Goal: Task Accomplishment & Management: Use online tool/utility

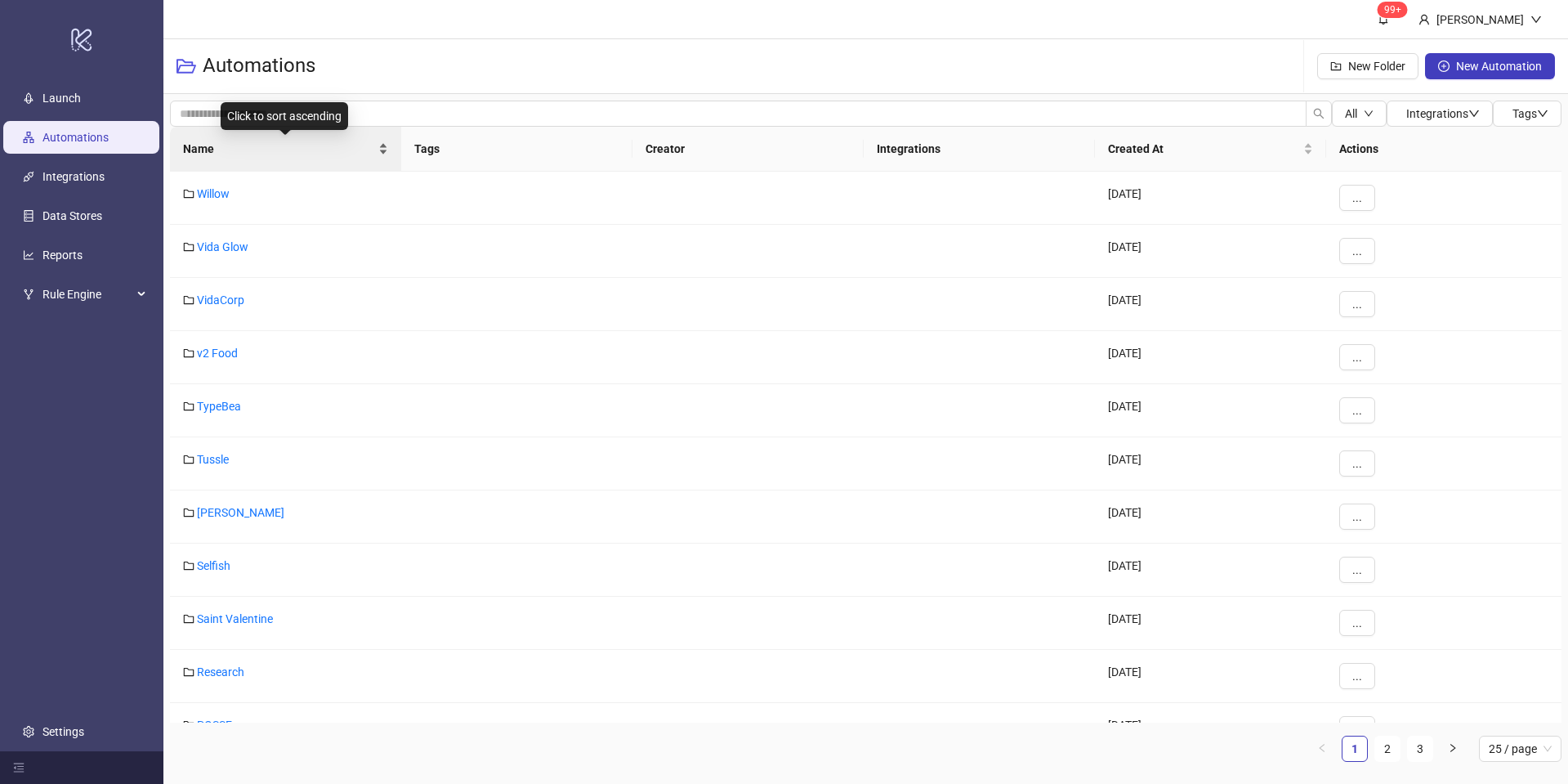
click at [387, 142] on div "Name" at bounding box center [286, 148] width 205 height 18
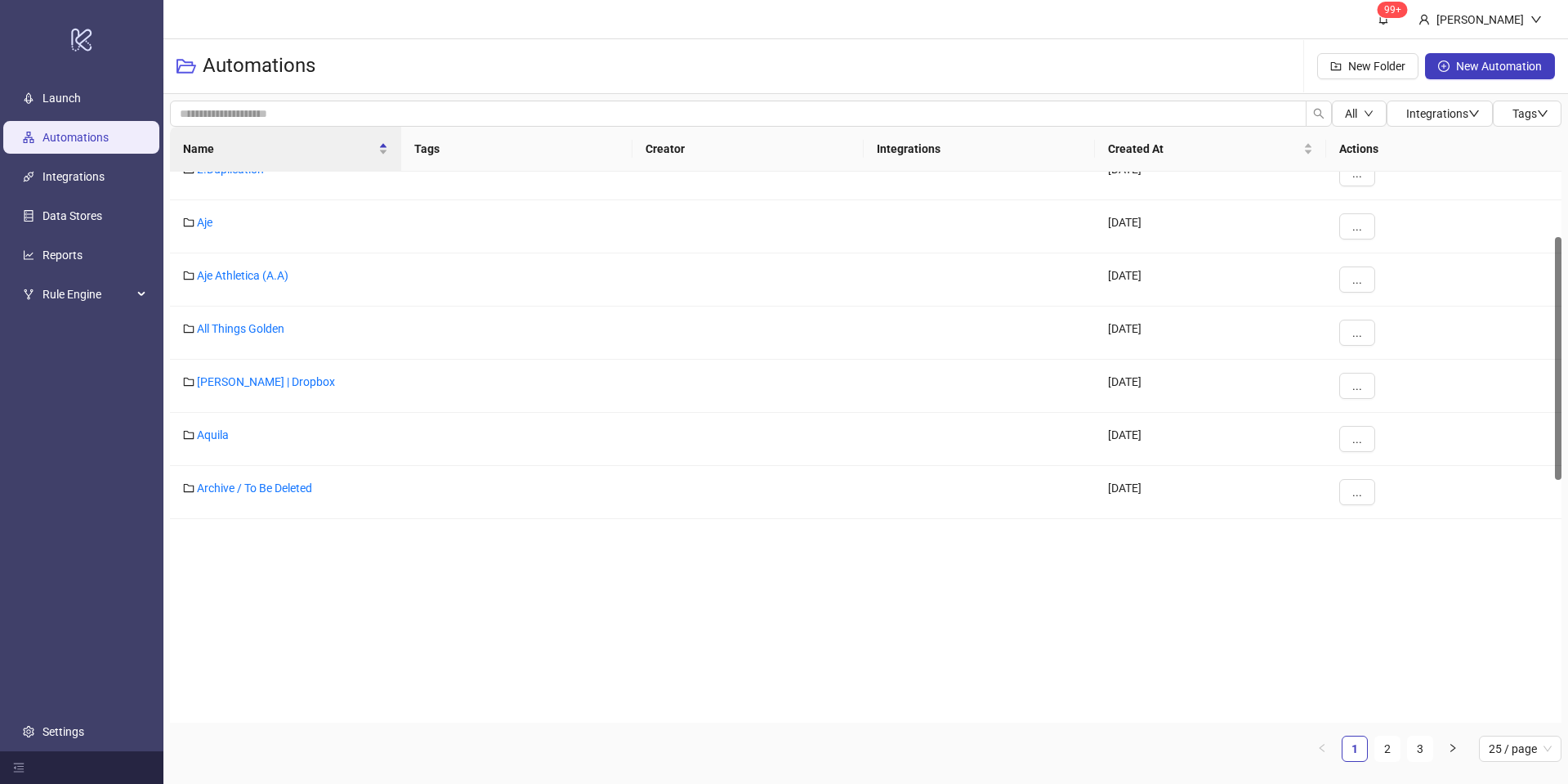
scroll to position [746, 0]
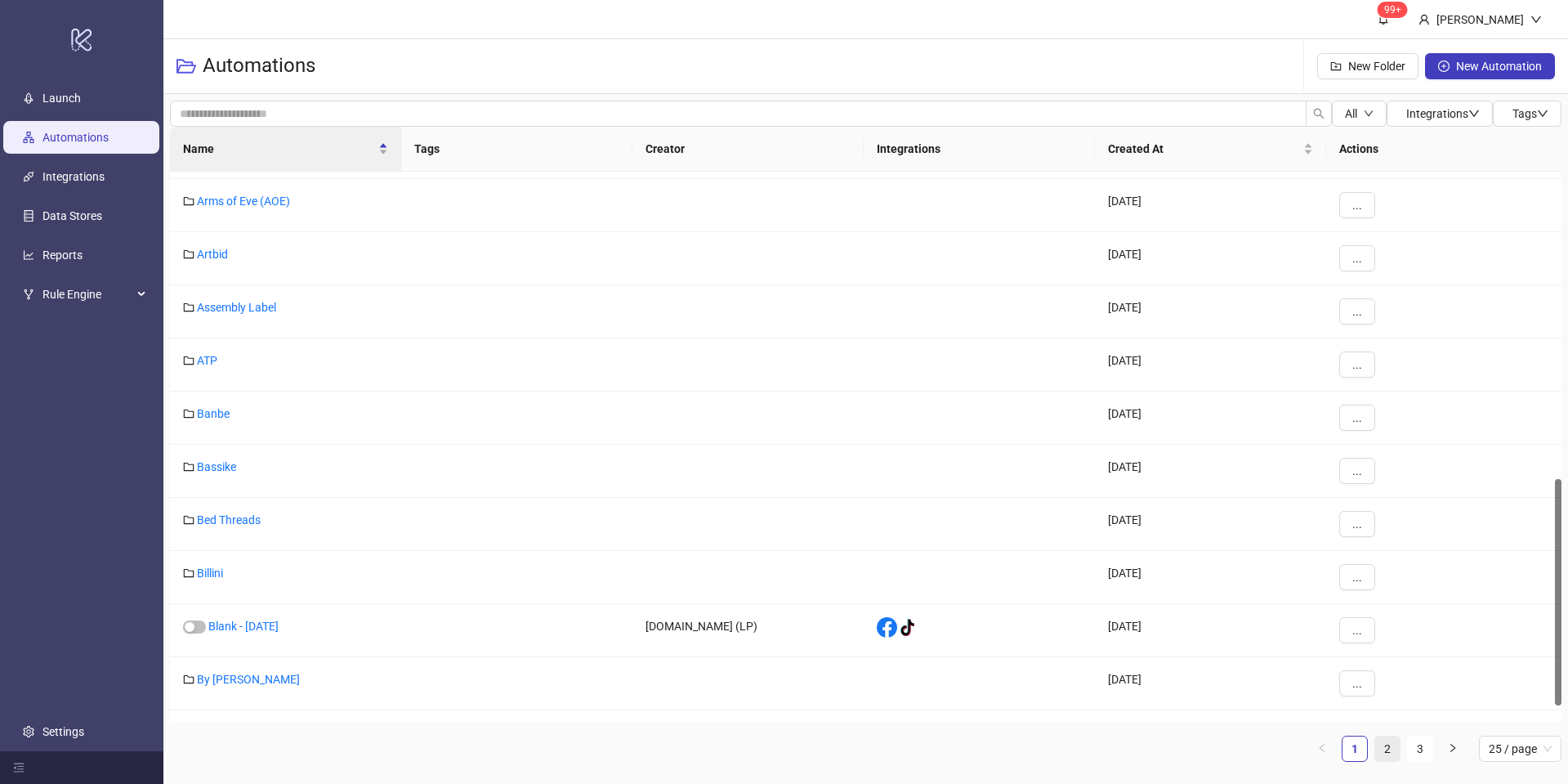
click at [1387, 756] on link "2" at bounding box center [1387, 749] width 25 height 25
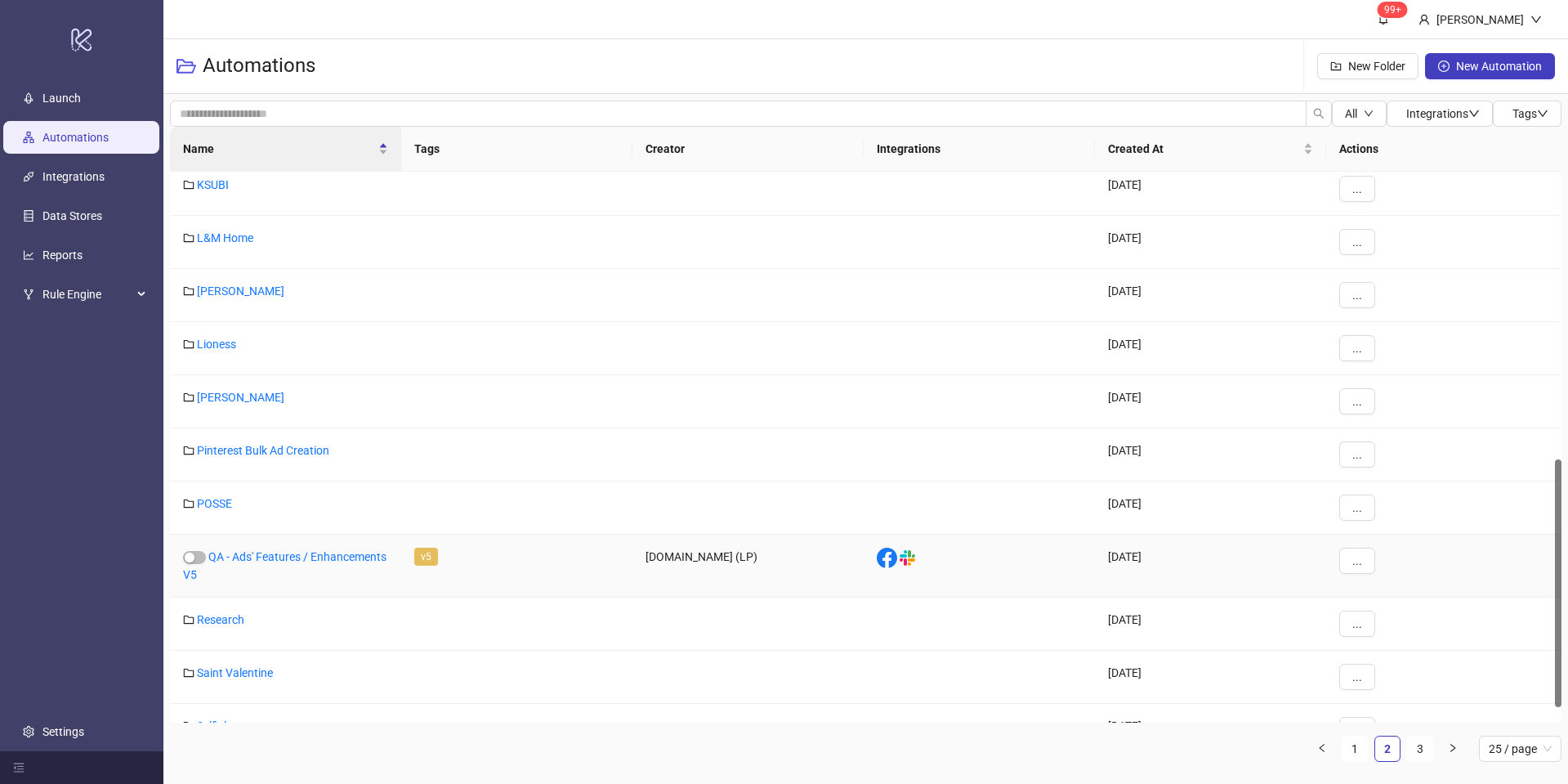
scroll to position [673, 0]
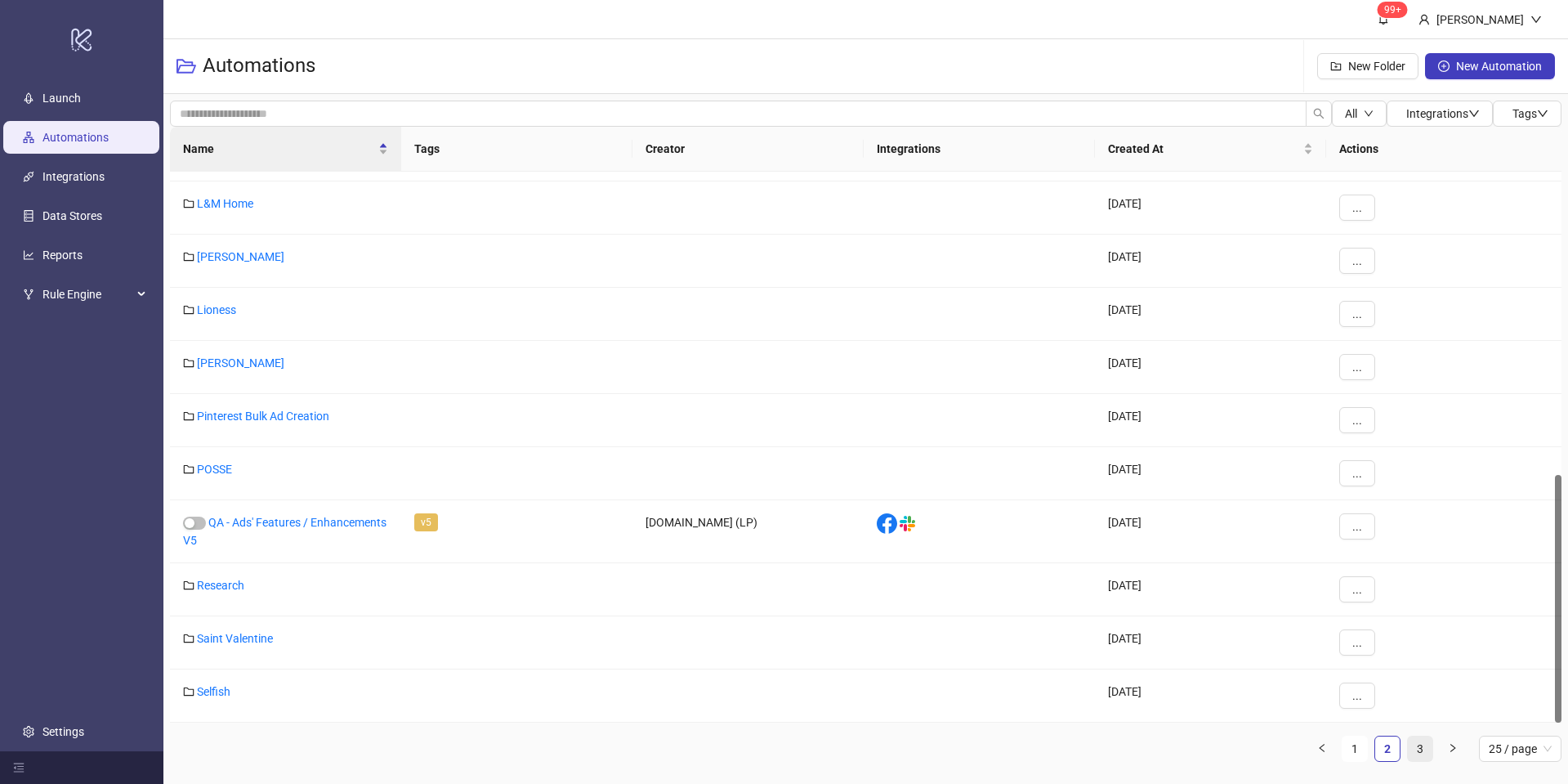
click at [1411, 742] on link "3" at bounding box center [1421, 749] width 25 height 25
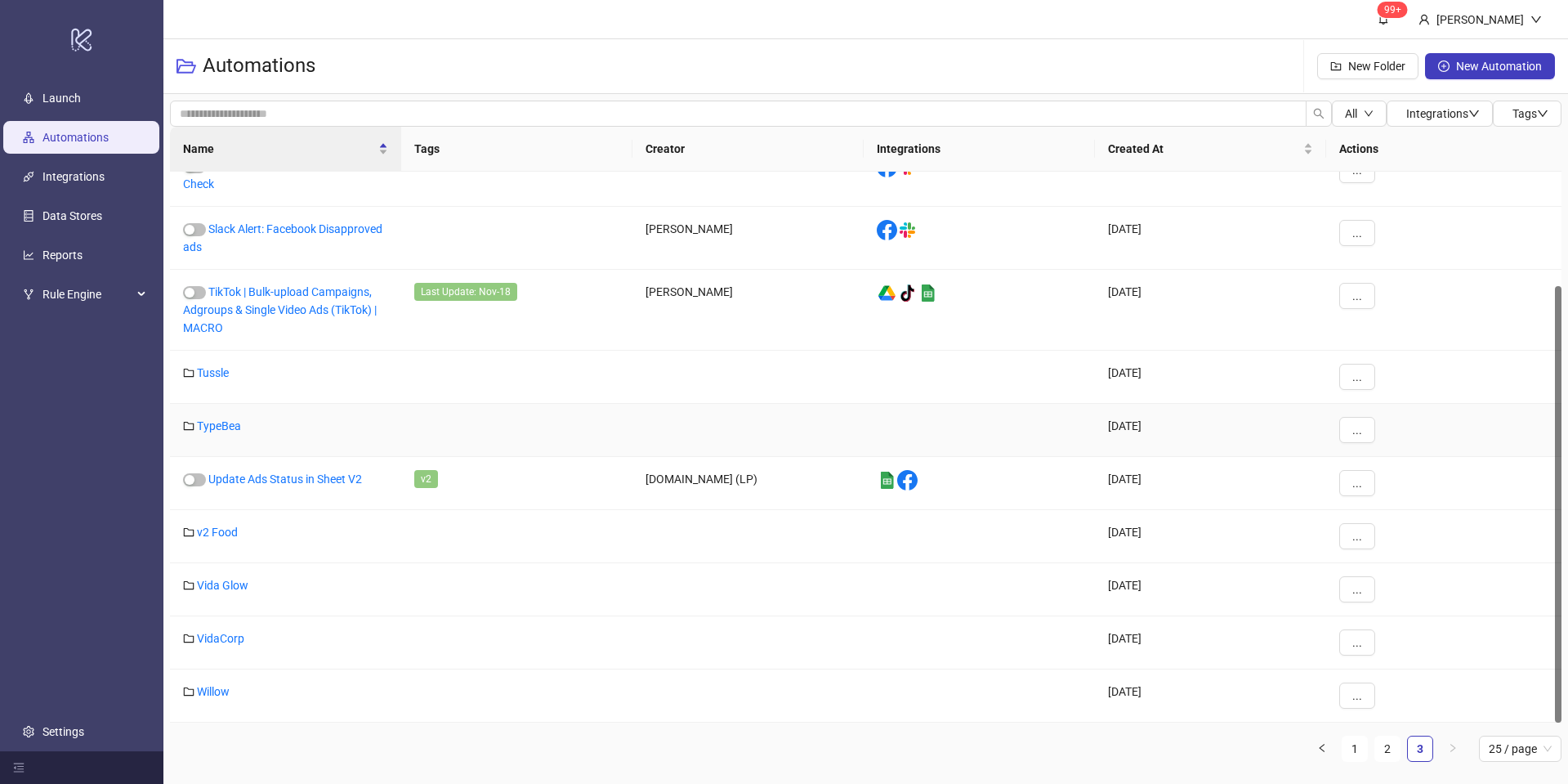
scroll to position [0, 0]
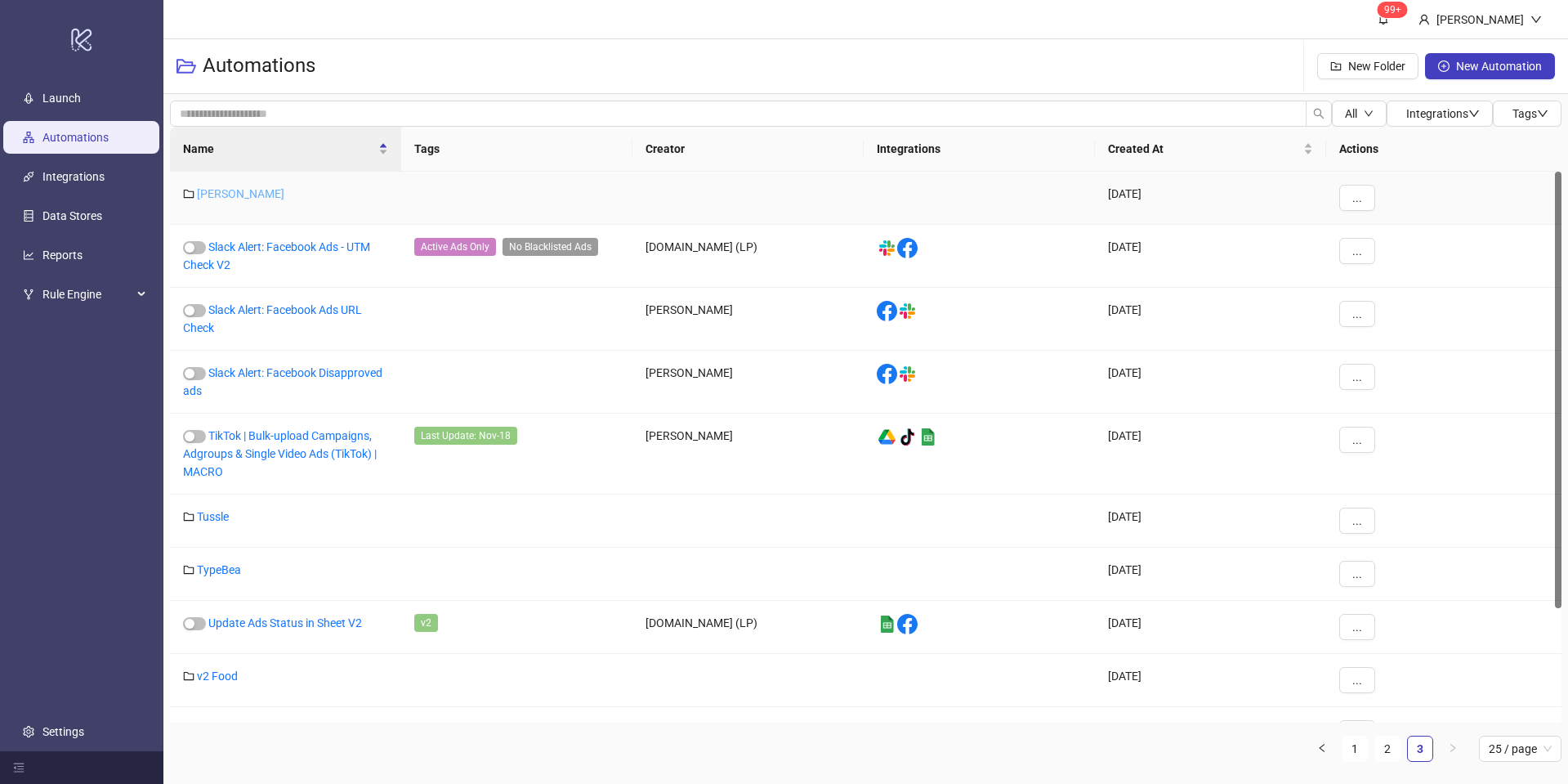
click at [221, 194] on link "[PERSON_NAME]" at bounding box center [240, 193] width 88 height 13
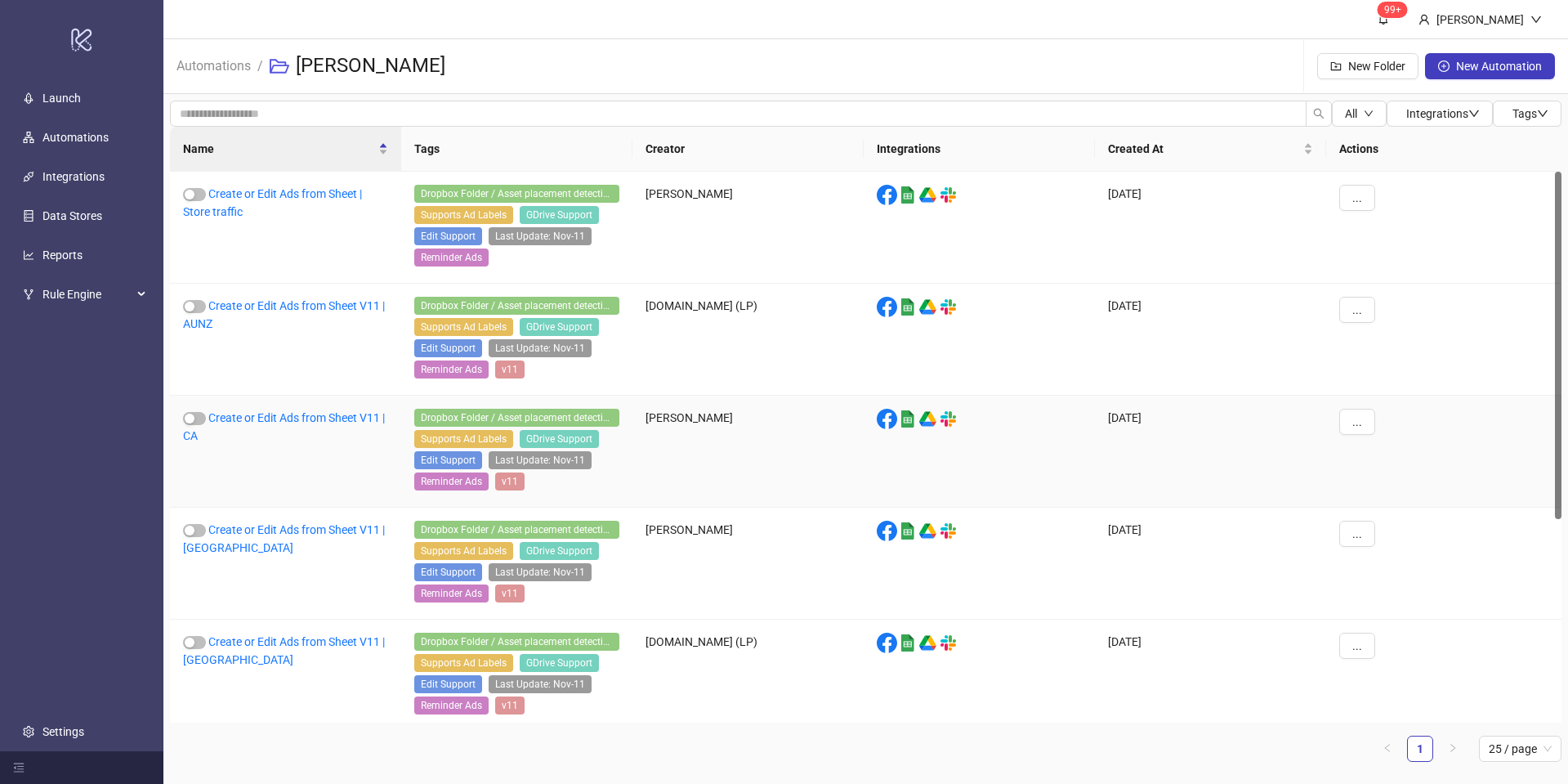
scroll to position [322, 0]
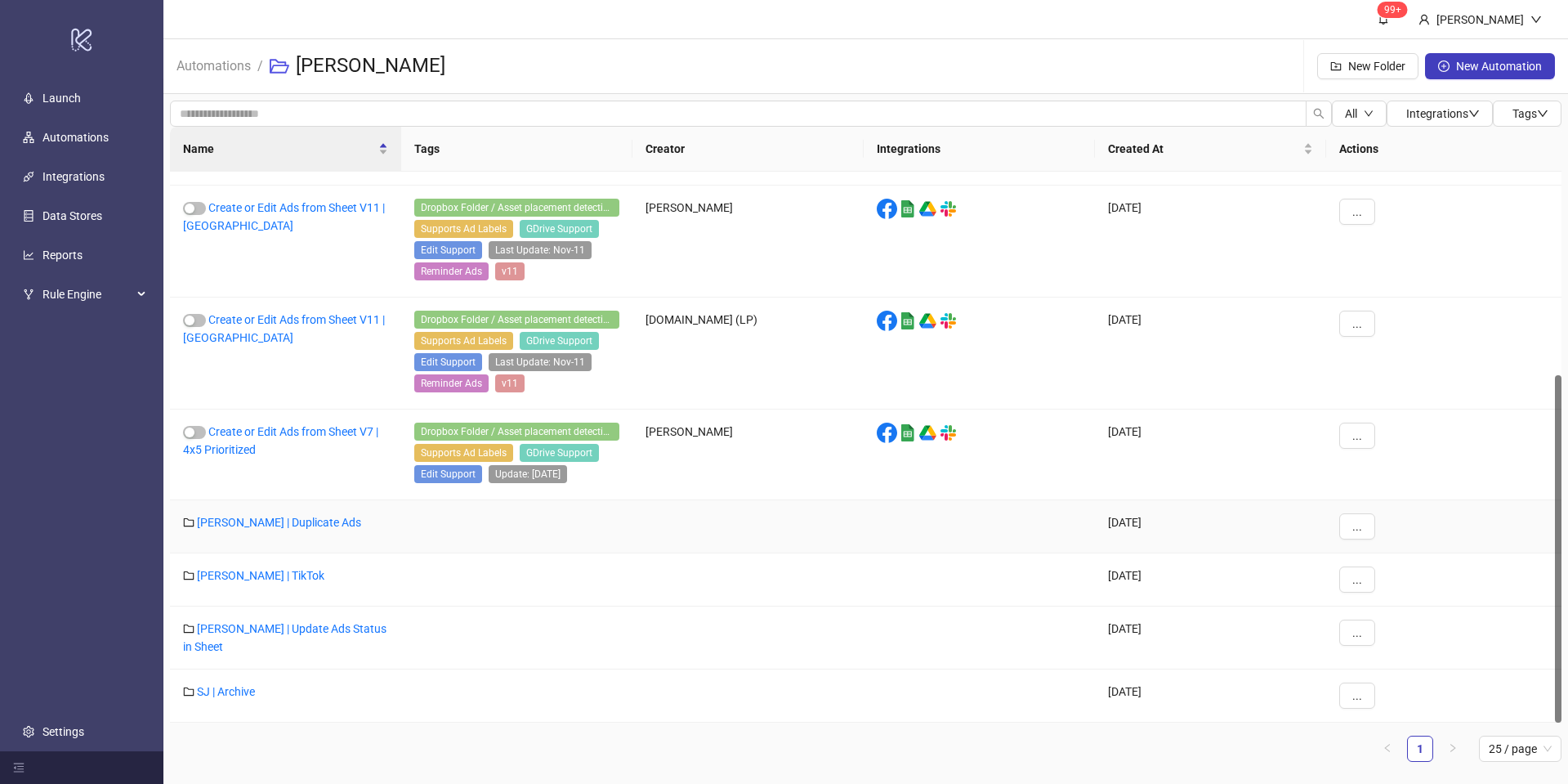
click at [245, 529] on div "[PERSON_NAME] | Duplicate Ads" at bounding box center [286, 527] width 232 height 54
click at [253, 516] on link "[PERSON_NAME] | Duplicate Ads" at bounding box center [278, 522] width 164 height 13
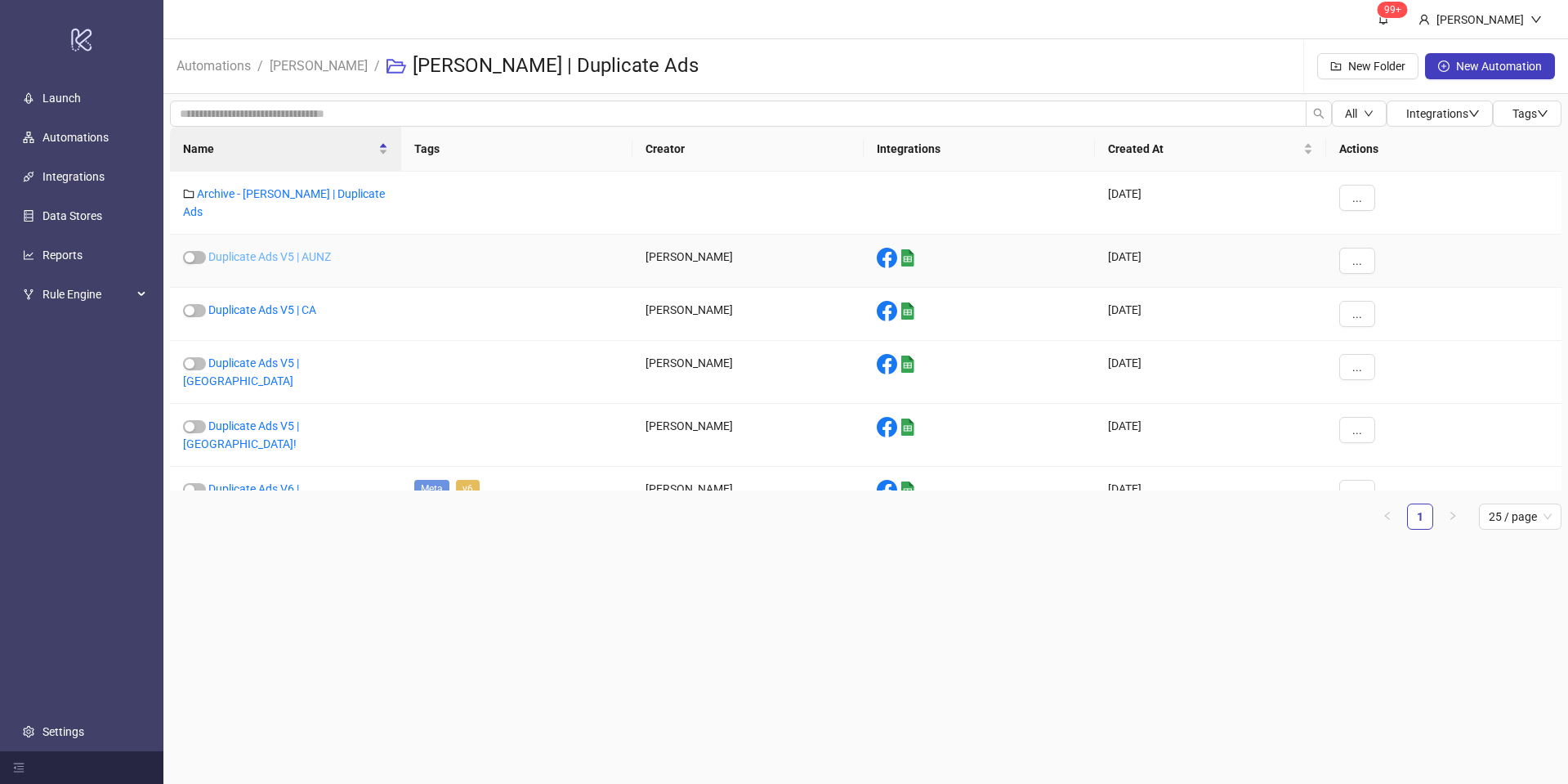
click at [298, 250] on link "Duplicate Ads V5 | AUNZ" at bounding box center [269, 256] width 123 height 13
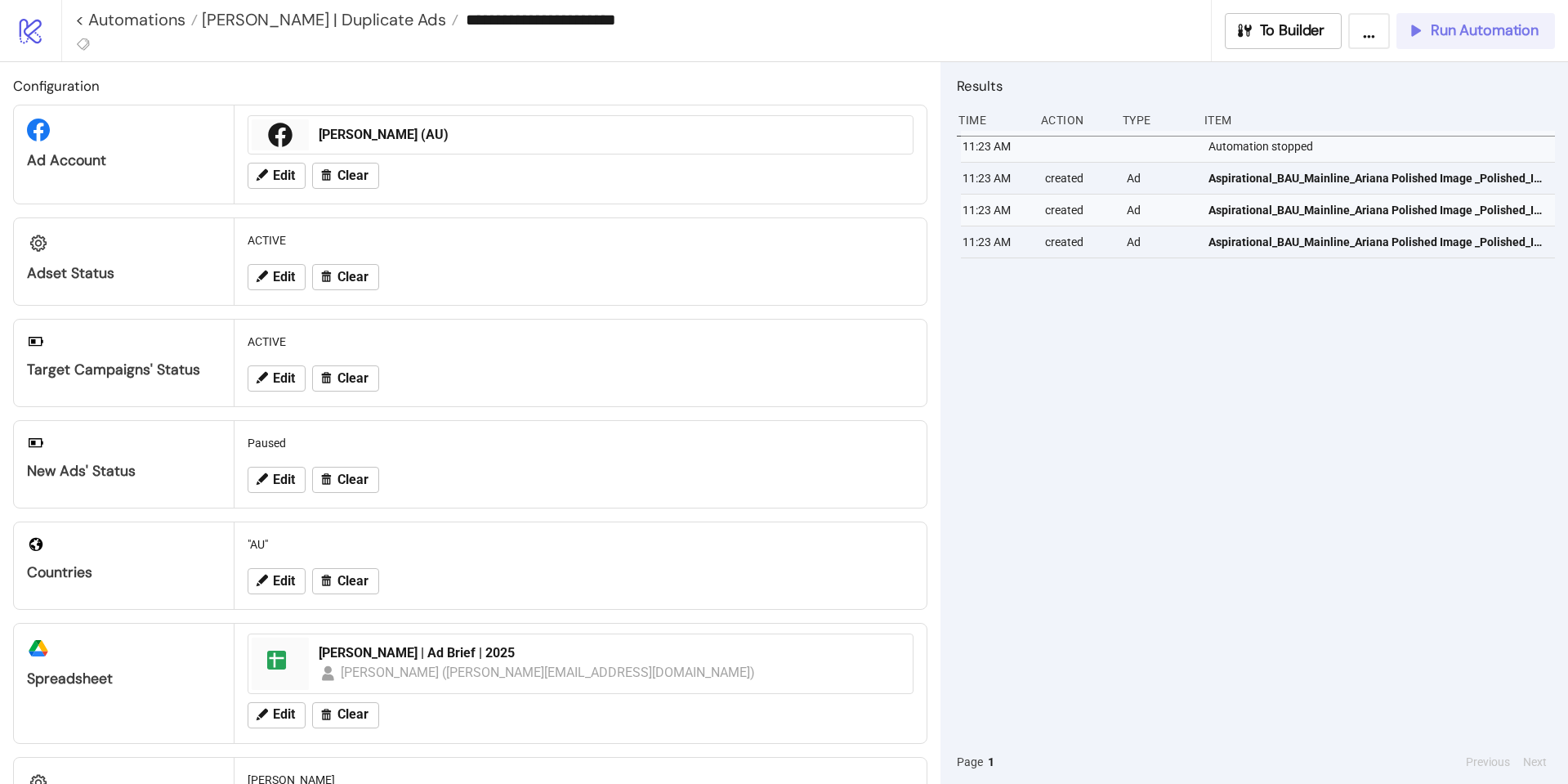
click at [1443, 30] on span "Run Automation" at bounding box center [1485, 30] width 108 height 18
